Goal: Task Accomplishment & Management: Use online tool/utility

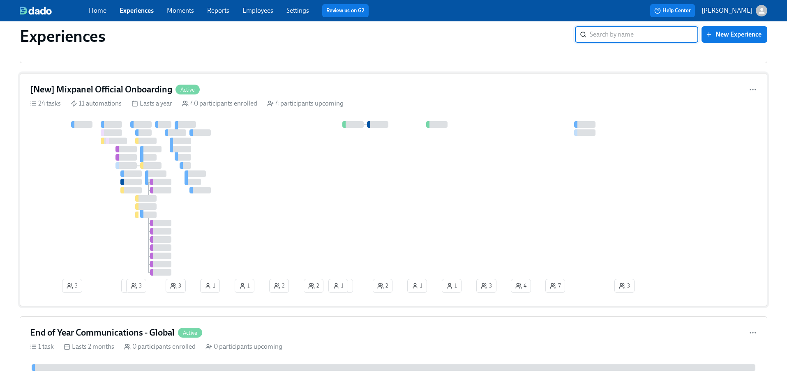
scroll to position [330, 0]
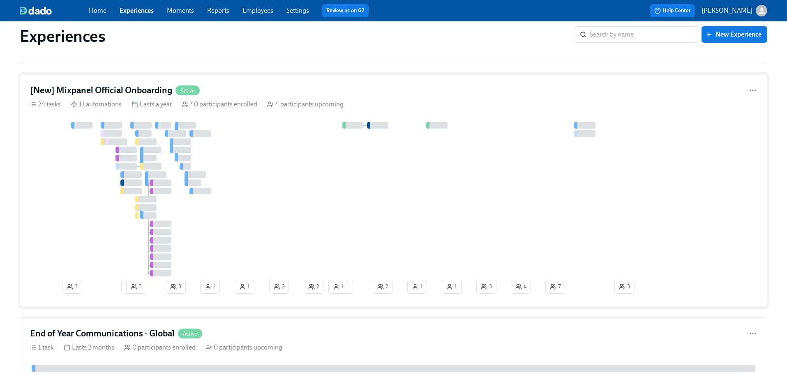
click at [275, 92] on div "[New] Mixpanel Official Onboarding Active" at bounding box center [393, 90] width 727 height 12
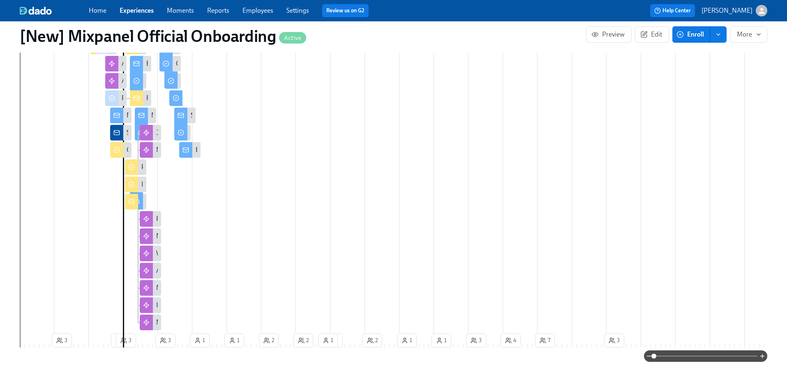
scroll to position [413, 0]
click at [762, 356] on icon "button" at bounding box center [762, 356] width 0 height 4
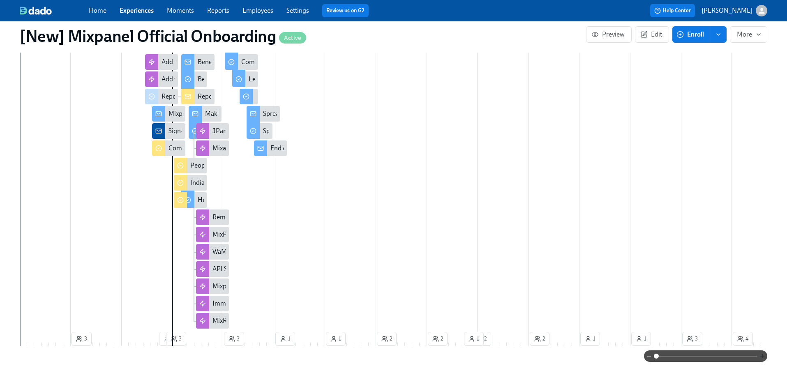
click at [762, 356] on icon "button" at bounding box center [762, 356] width 0 height 4
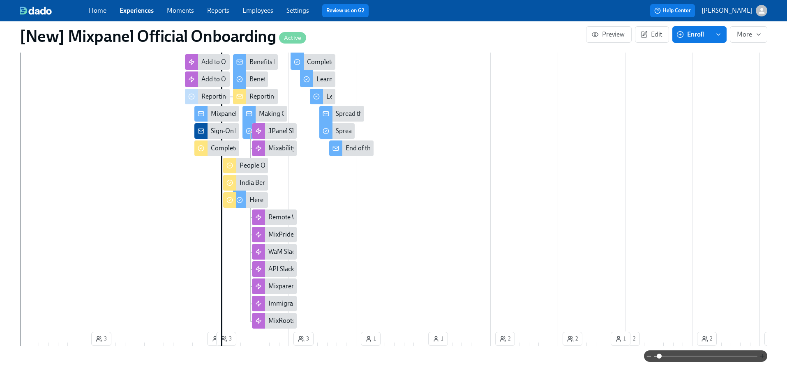
click at [762, 356] on icon "button" at bounding box center [762, 356] width 0 height 4
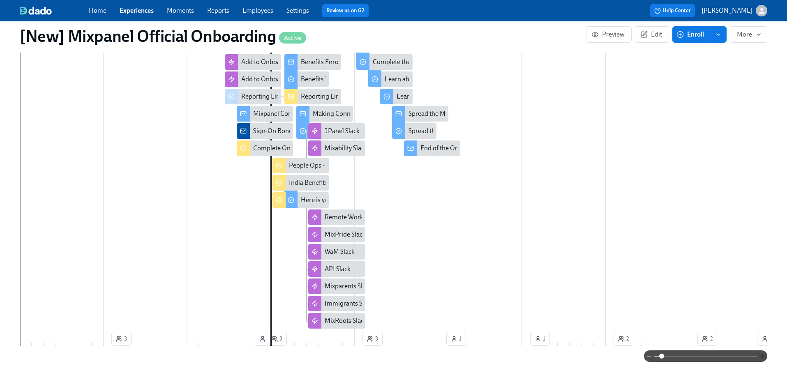
click at [762, 356] on icon "button" at bounding box center [762, 356] width 0 height 4
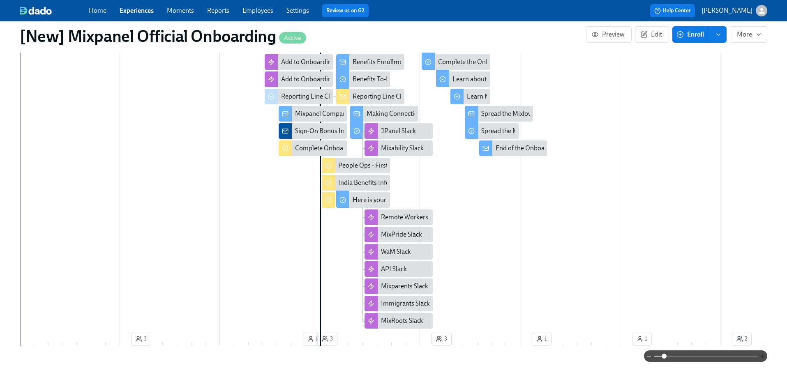
click at [762, 356] on icon "button" at bounding box center [762, 356] width 0 height 4
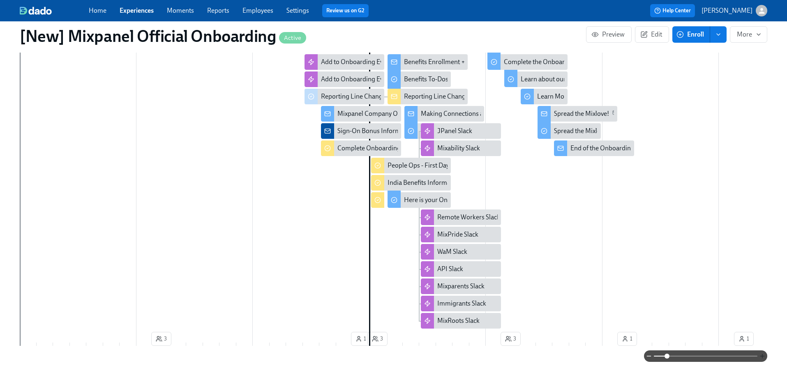
click at [762, 356] on icon "button" at bounding box center [762, 356] width 0 height 4
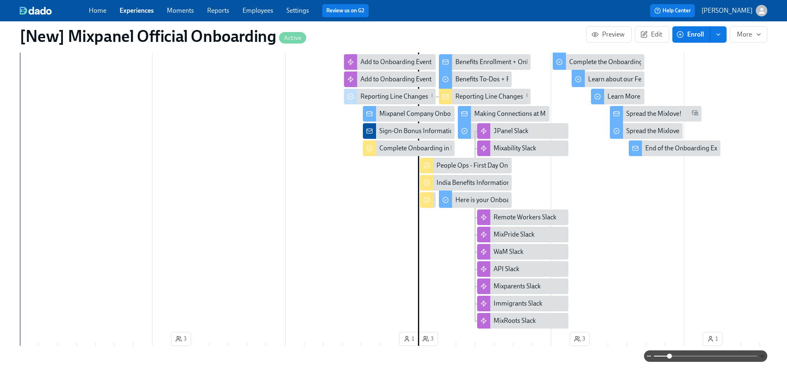
click at [762, 356] on icon "button" at bounding box center [762, 356] width 0 height 4
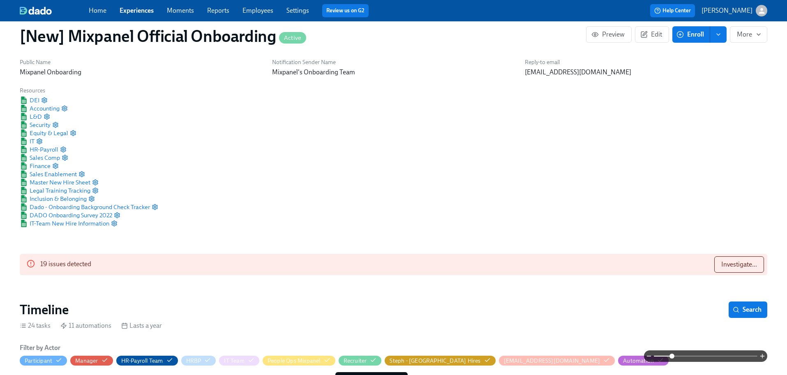
scroll to position [12, 0]
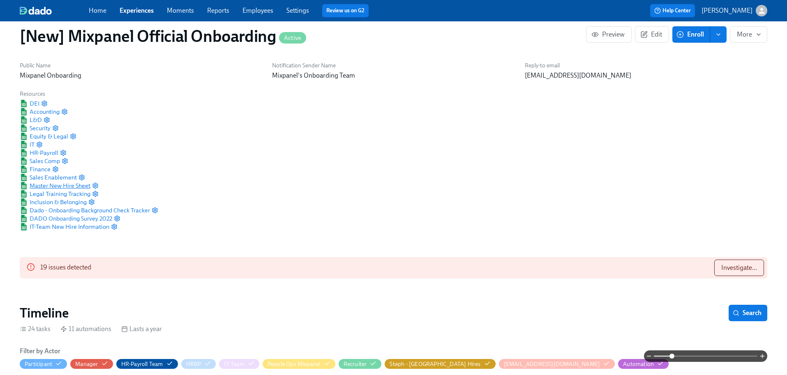
click at [75, 185] on span "Master New Hire Sheet" at bounding box center [55, 186] width 71 height 8
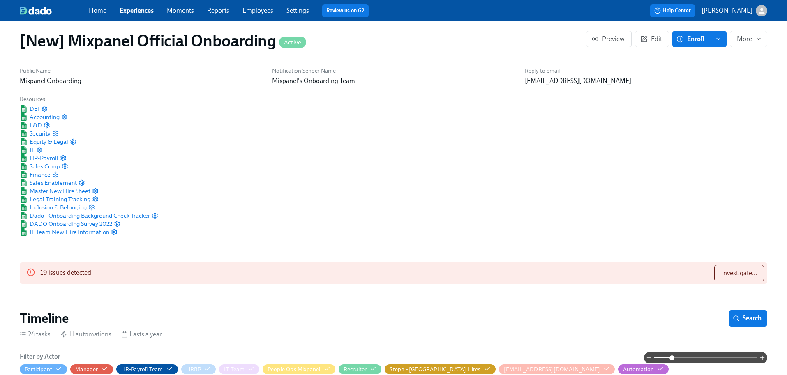
scroll to position [5, 0]
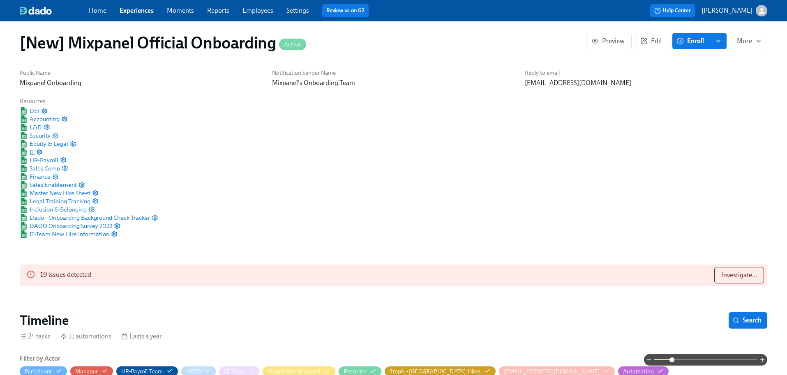
click at [31, 152] on span "IT" at bounding box center [27, 152] width 15 height 8
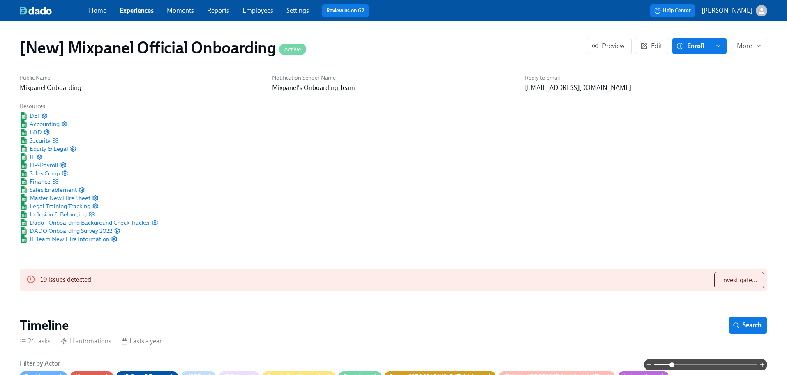
click at [249, 12] on link "Employees" at bounding box center [257, 11] width 31 height 8
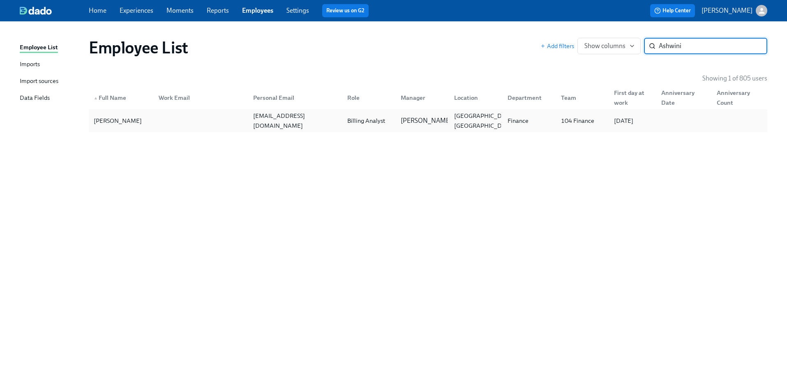
type input "Ashwini"
click at [141, 124] on div "Ashwini Venkatesh" at bounding box center [117, 121] width 55 height 10
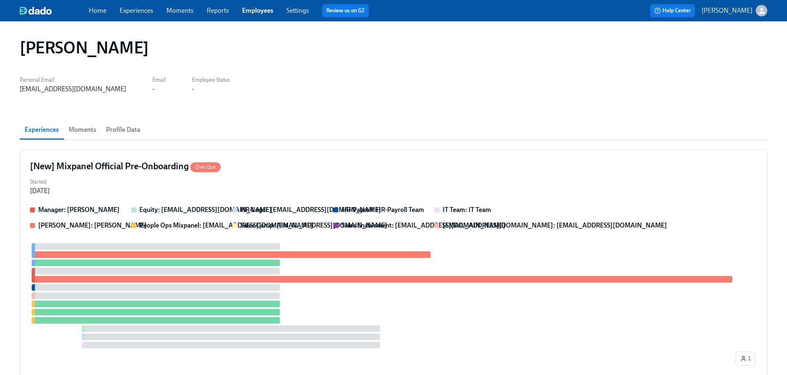
click at [122, 132] on span "Profile Data" at bounding box center [123, 130] width 34 height 12
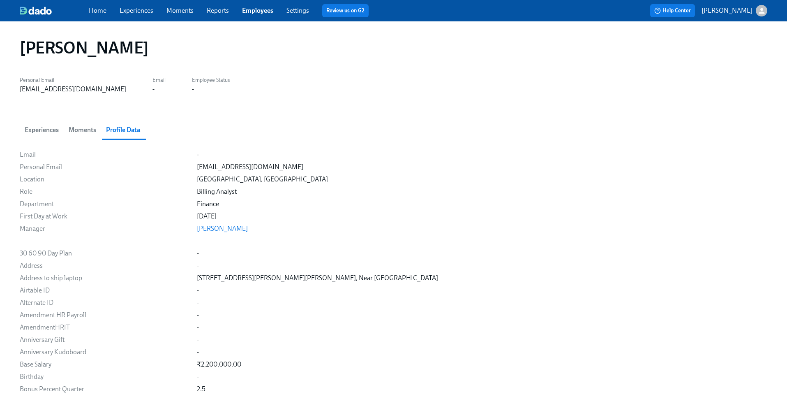
click at [146, 12] on link "Experiences" at bounding box center [137, 11] width 34 height 8
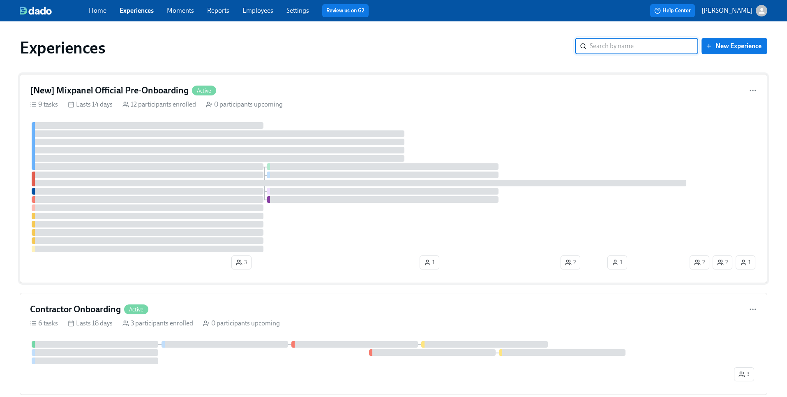
click at [335, 83] on div "[New] Mixpanel Official Pre-Onboarding Active 9 tasks Lasts 14 days 12 particip…" at bounding box center [394, 178] width 748 height 209
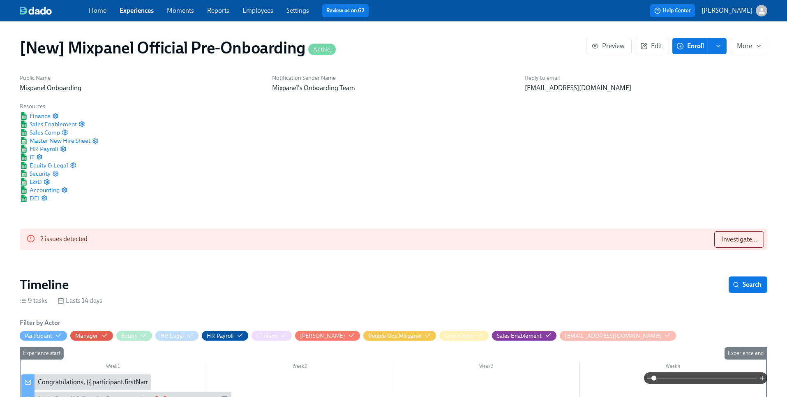
click at [293, 12] on link "Settings" at bounding box center [297, 11] width 23 height 8
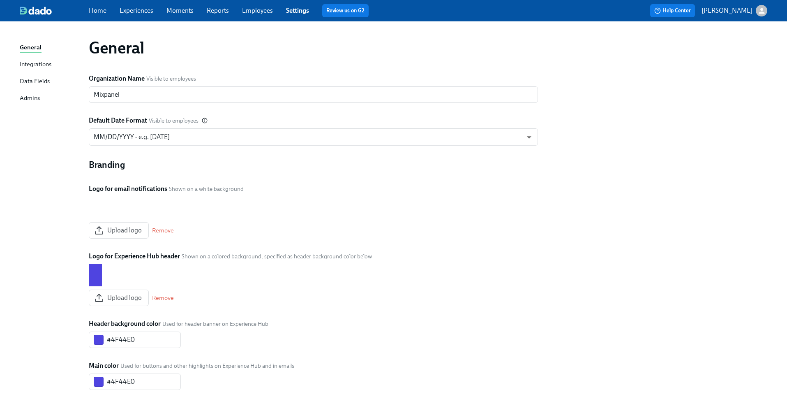
click at [260, 7] on link "Employees" at bounding box center [257, 11] width 31 height 8
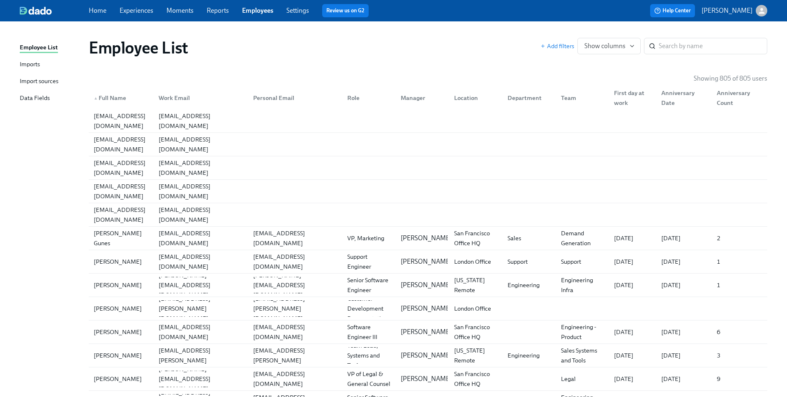
click at [36, 68] on div "Imports" at bounding box center [30, 65] width 20 height 10
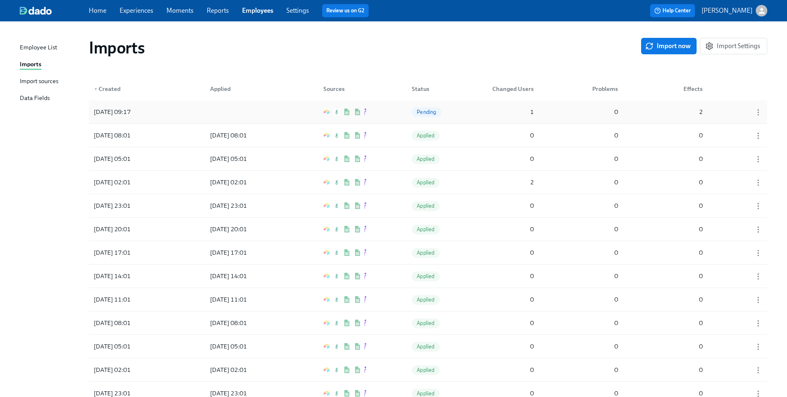
click at [484, 112] on div "2025/10/14 09:17 Pending 1 0 2" at bounding box center [428, 111] width 679 height 23
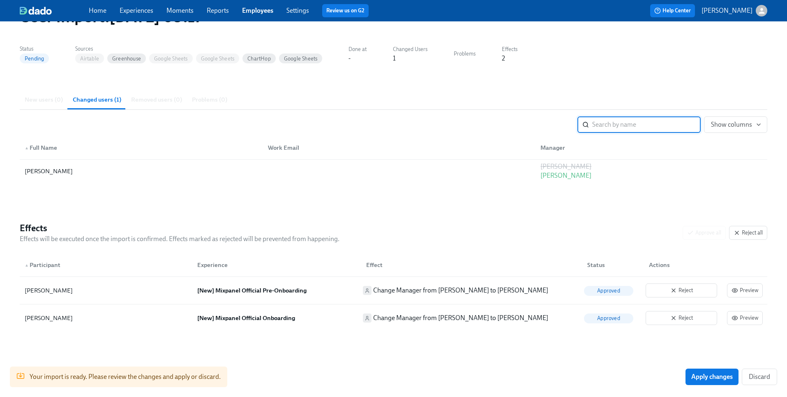
scroll to position [52, 0]
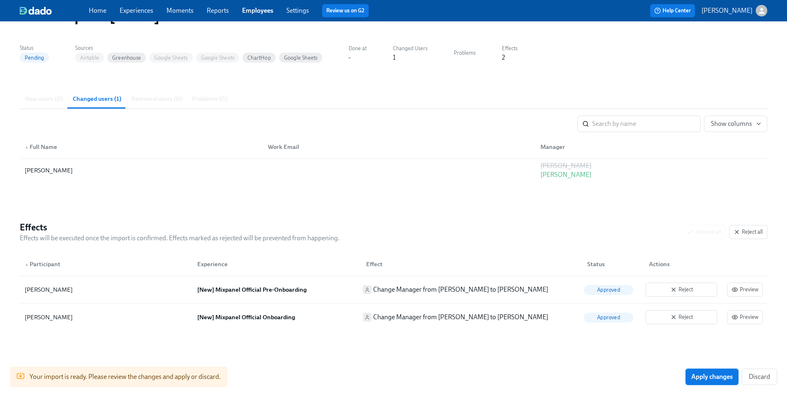
click at [694, 375] on button "Apply changes" at bounding box center [712, 376] width 53 height 16
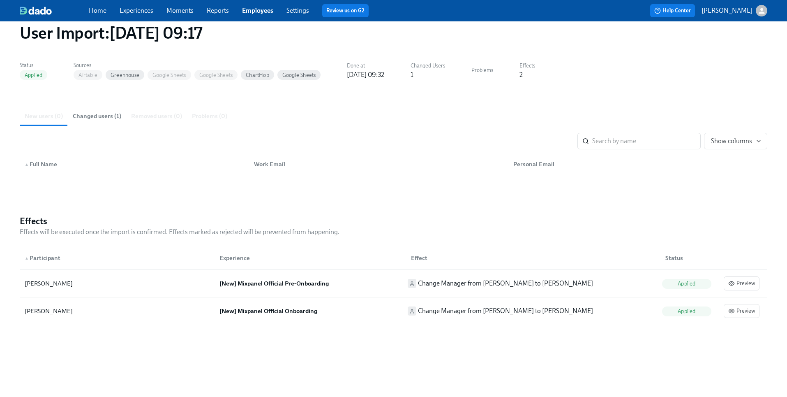
scroll to position [0, 0]
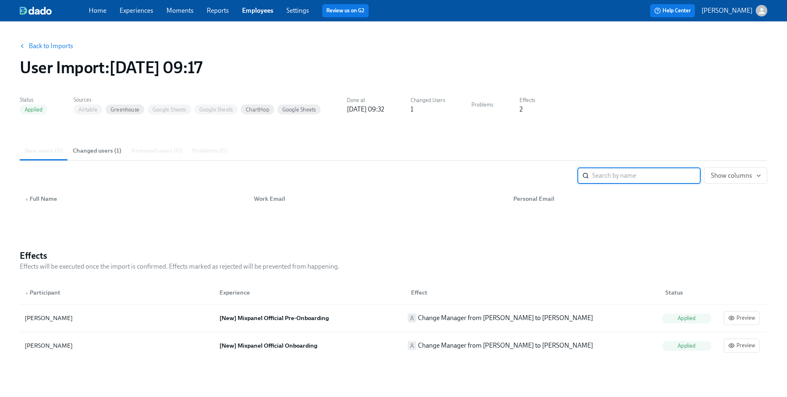
click at [52, 47] on link "Back to Imports" at bounding box center [51, 46] width 44 height 8
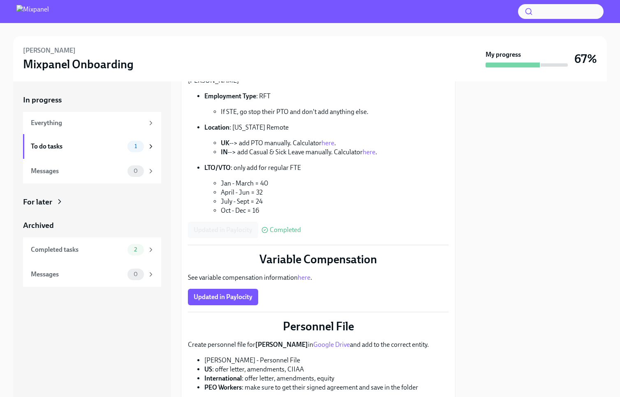
scroll to position [81, 0]
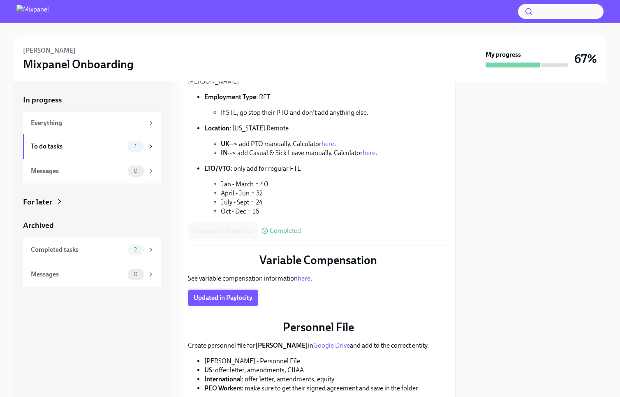
click at [219, 303] on button "Updated in Paylocity" at bounding box center [223, 297] width 70 height 16
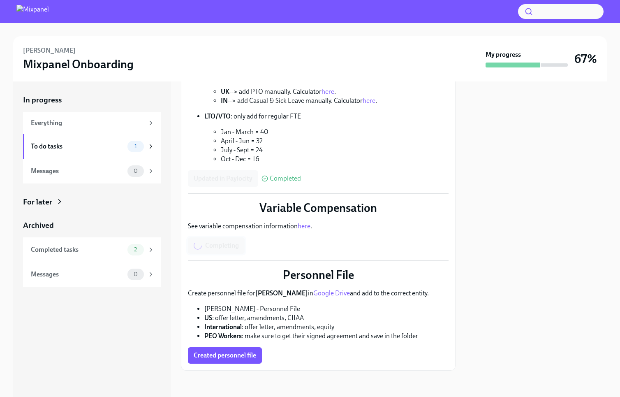
scroll to position [132, 0]
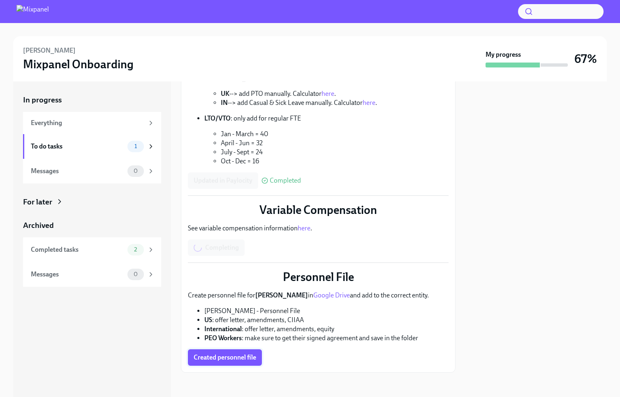
click at [212, 356] on span "Created personnel file" at bounding box center [225, 357] width 62 height 8
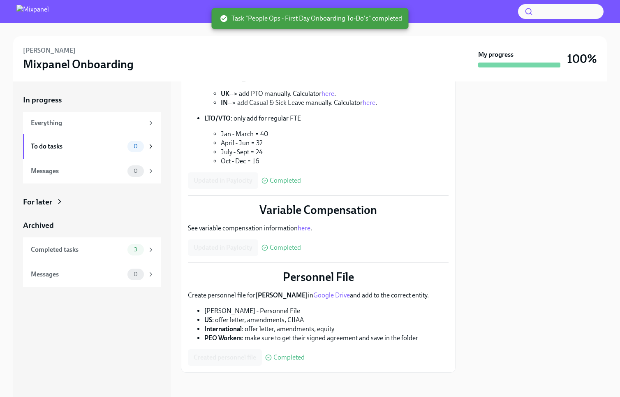
scroll to position [0, 0]
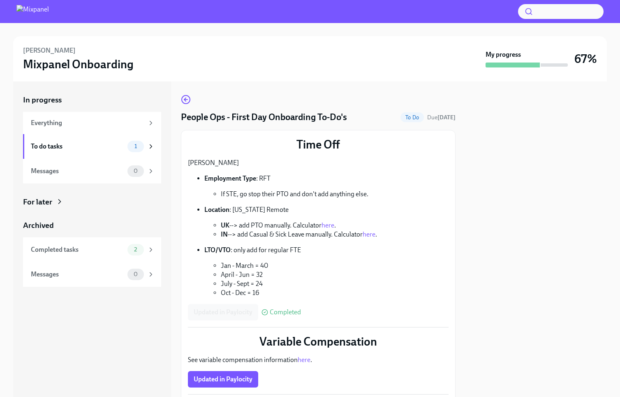
scroll to position [134, 0]
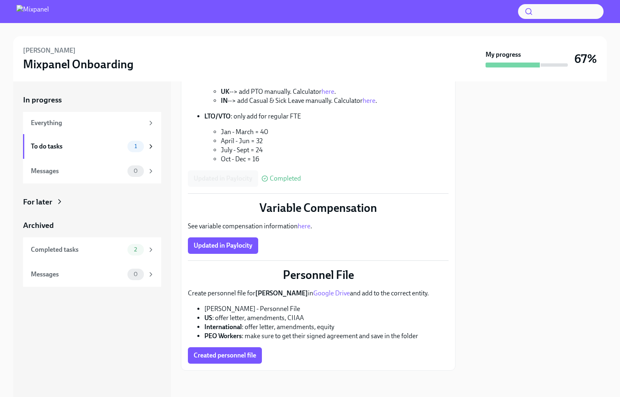
click at [219, 254] on div "Time Off [PERSON_NAME] Employment Type : RFT If STE, go stop their PTO and don'…" at bounding box center [318, 183] width 261 height 360
click at [221, 238] on button "Updated in Paylocity" at bounding box center [223, 245] width 70 height 16
click at [223, 351] on span "Created personnel file" at bounding box center [225, 355] width 62 height 8
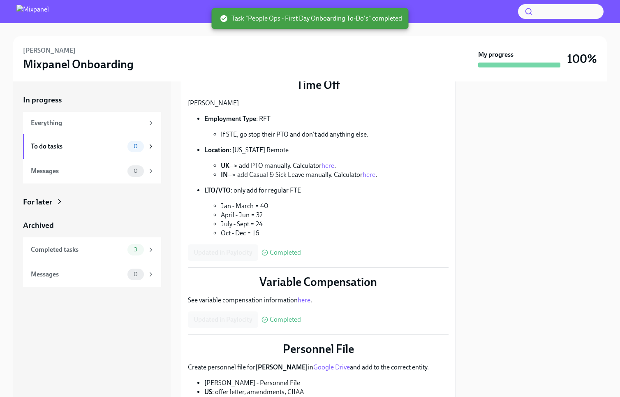
scroll to position [0, 0]
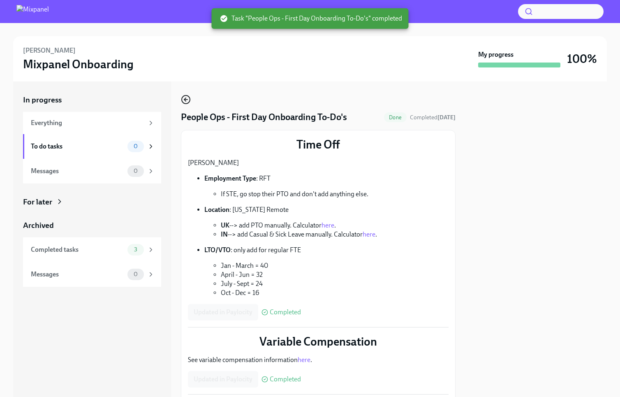
click at [187, 101] on icon "button" at bounding box center [186, 100] width 10 height 10
